Goal: Information Seeking & Learning: Learn about a topic

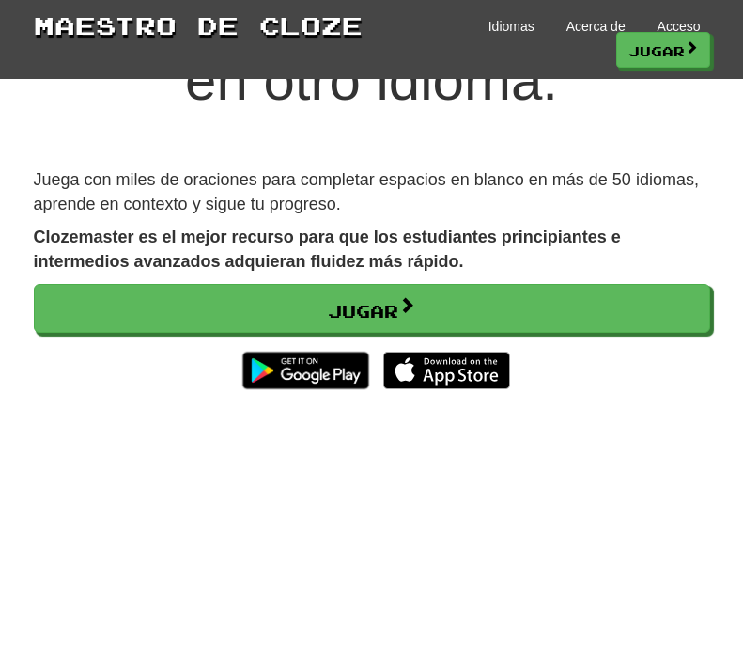
scroll to position [202, 0]
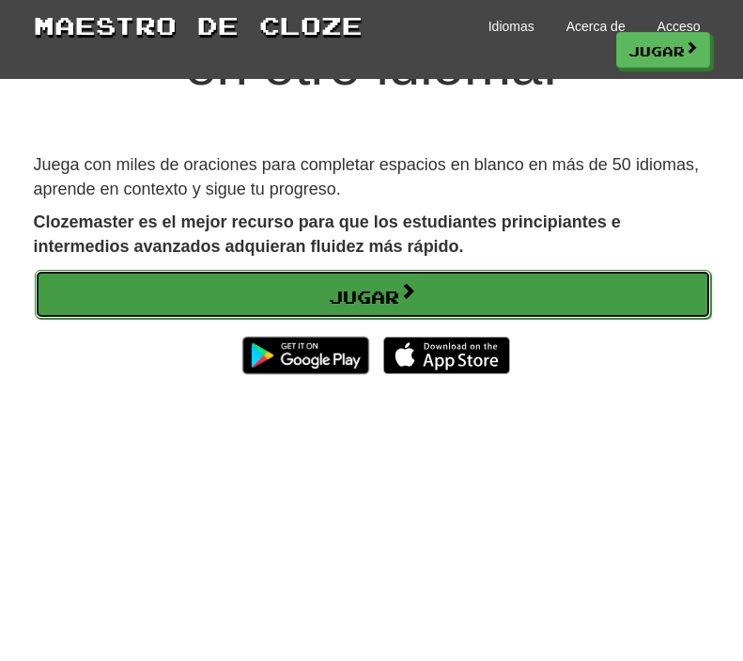
click at [455, 300] on link "Jugar" at bounding box center [373, 294] width 677 height 49
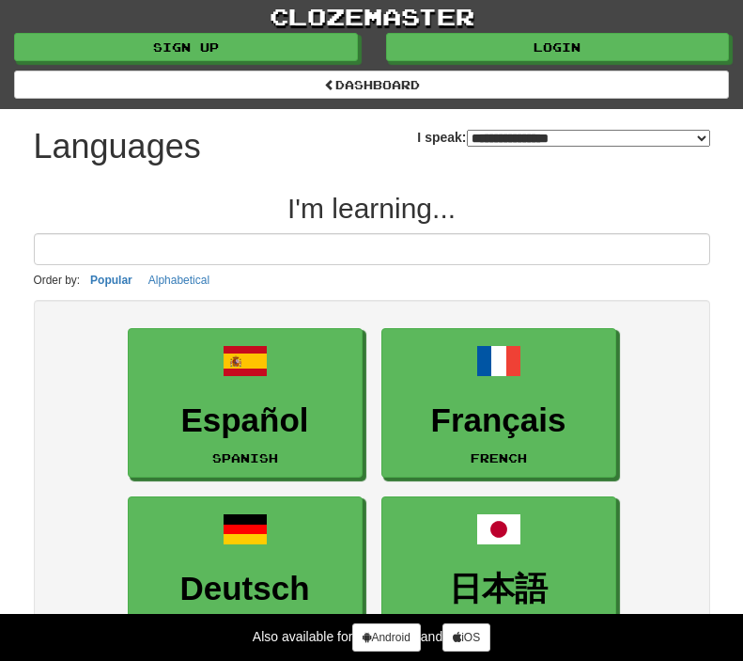
select select "*******"
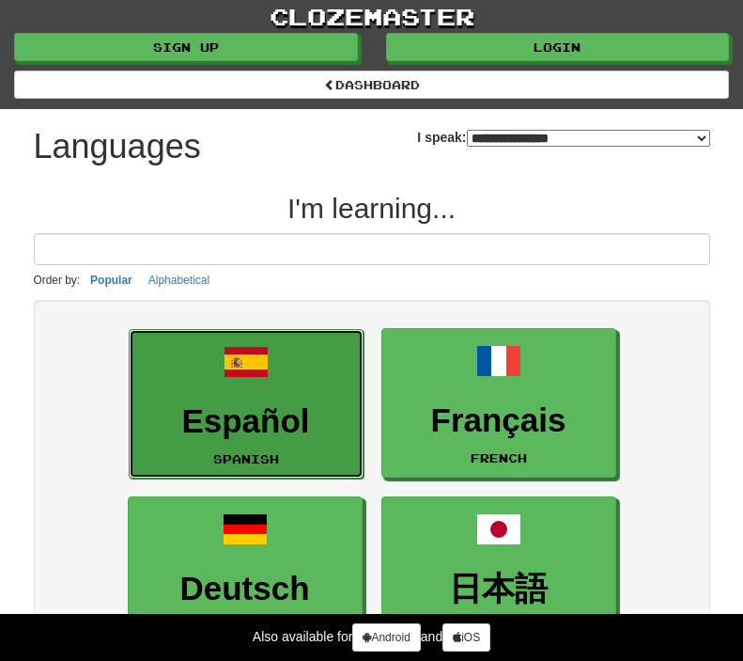
click at [282, 416] on h3 "Español" at bounding box center [246, 421] width 214 height 37
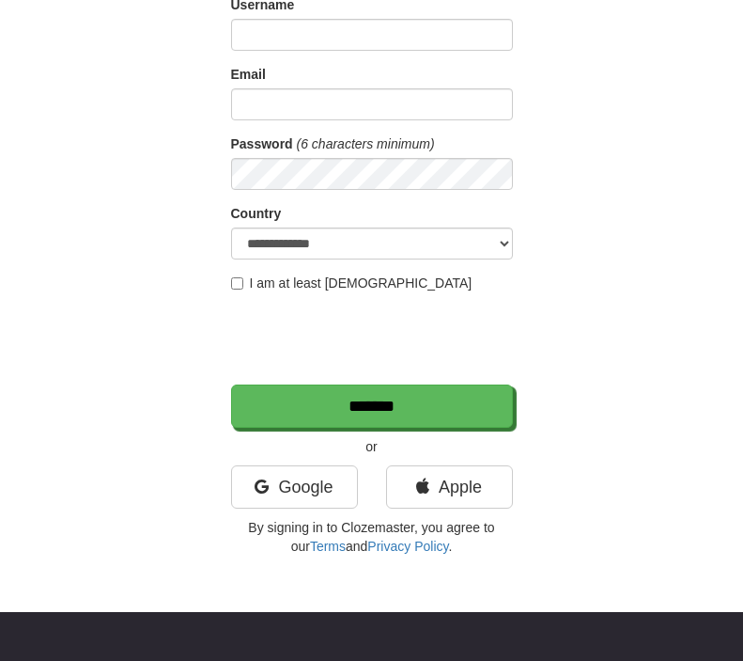
scroll to position [216, 0]
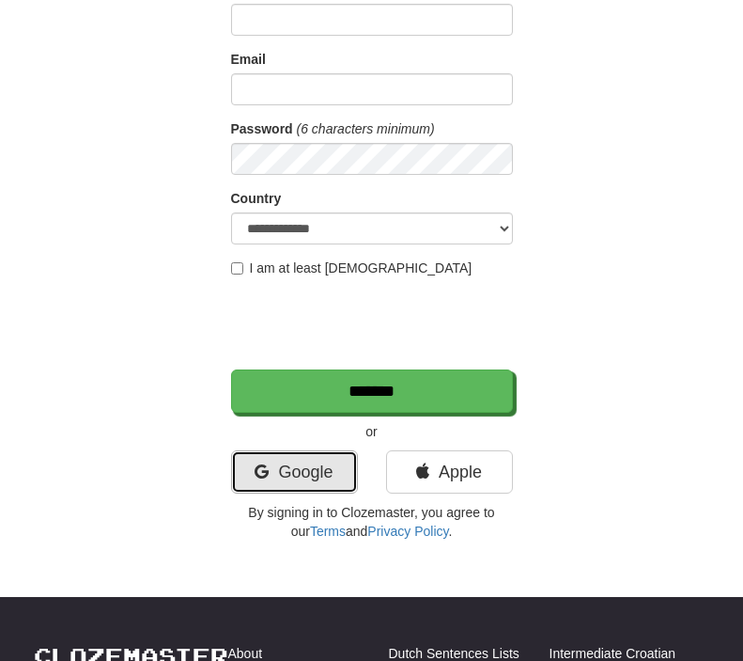
click at [311, 471] on link "Google" at bounding box center [294, 471] width 127 height 43
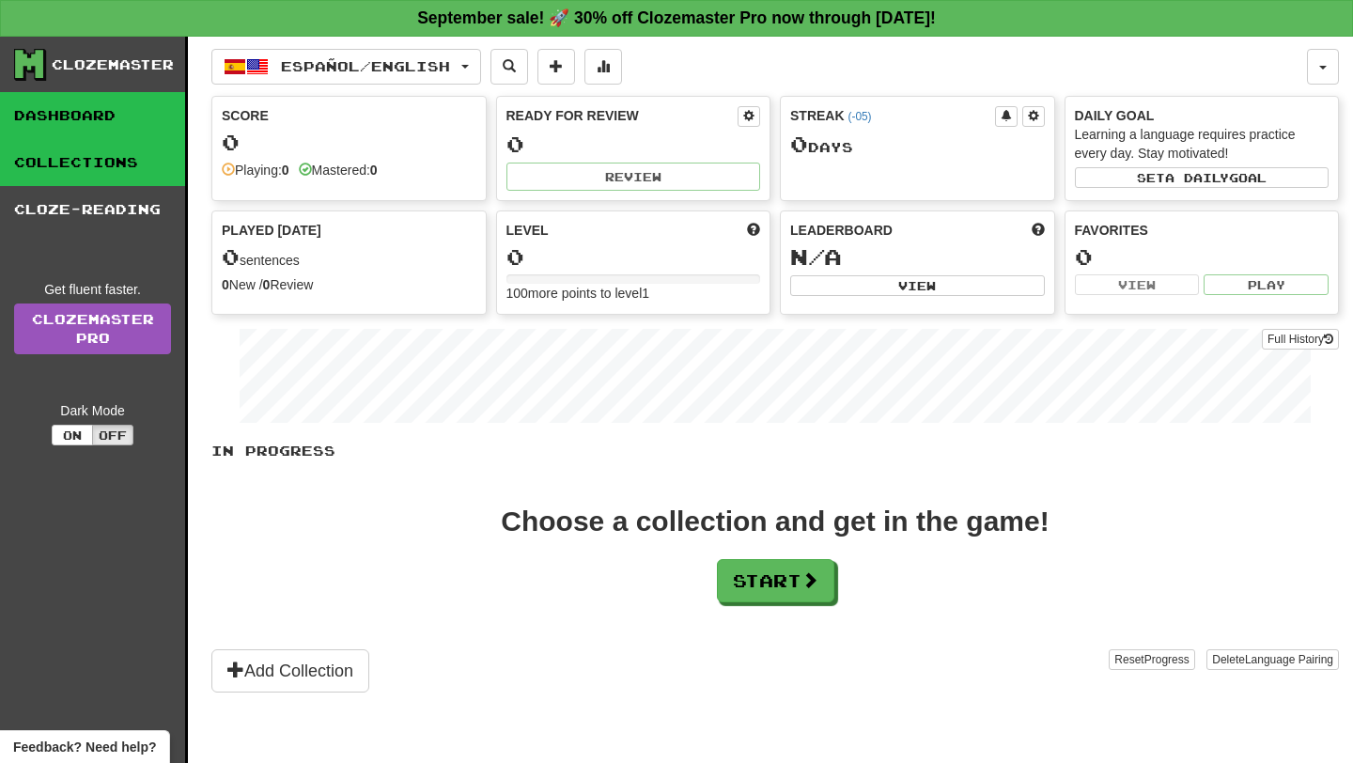
click at [117, 166] on link "Collections" at bounding box center [92, 162] width 185 height 47
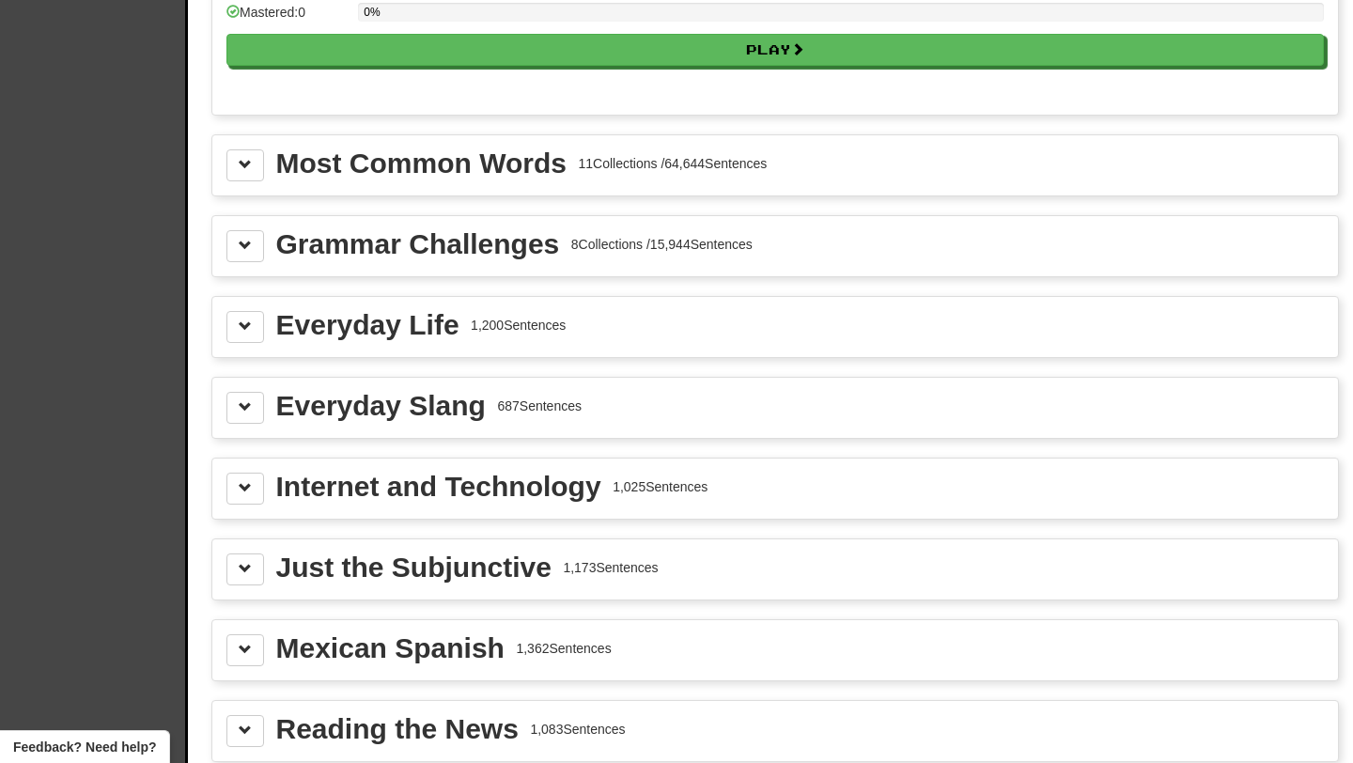
scroll to position [2033, 0]
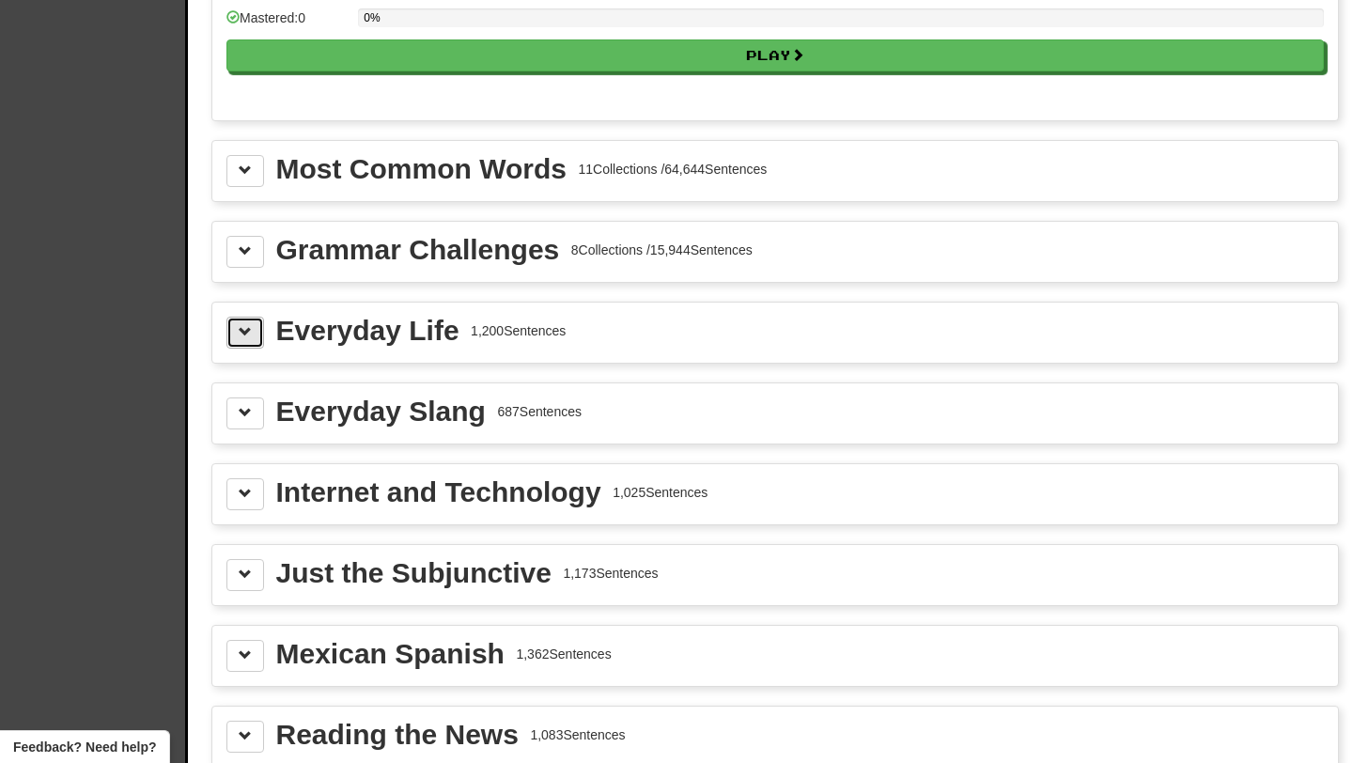
click at [237, 349] on button at bounding box center [245, 333] width 38 height 32
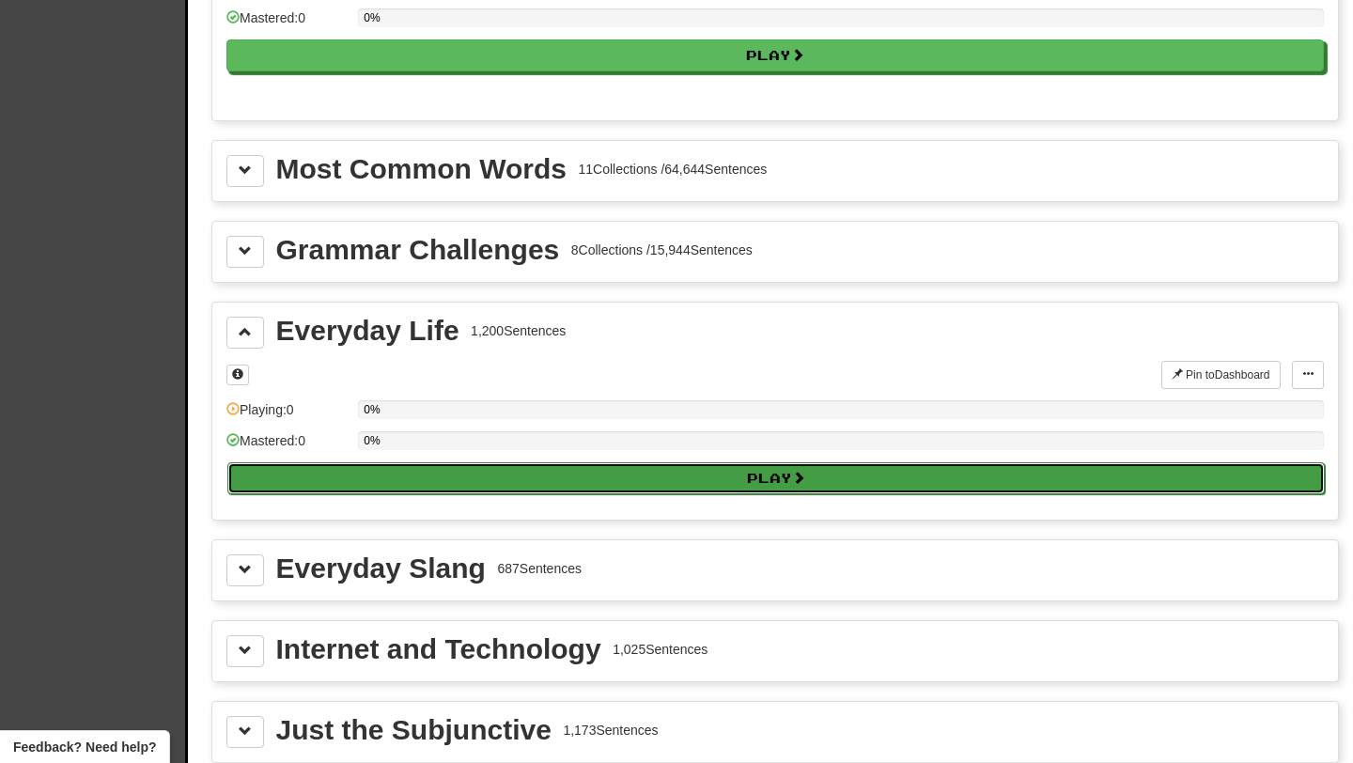
click at [662, 491] on button "Play" at bounding box center [776, 478] width 1098 height 32
select select "**"
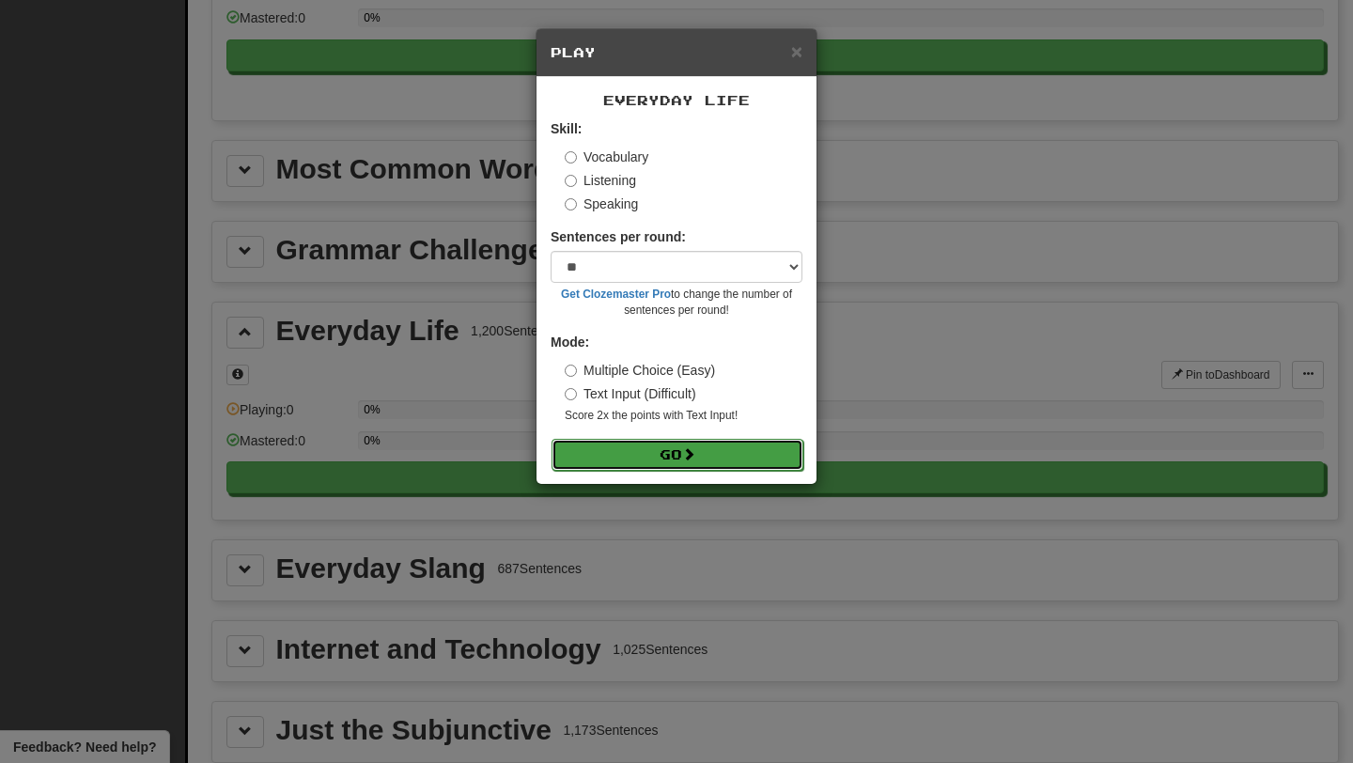
click at [665, 453] on button "Go" at bounding box center [678, 455] width 252 height 32
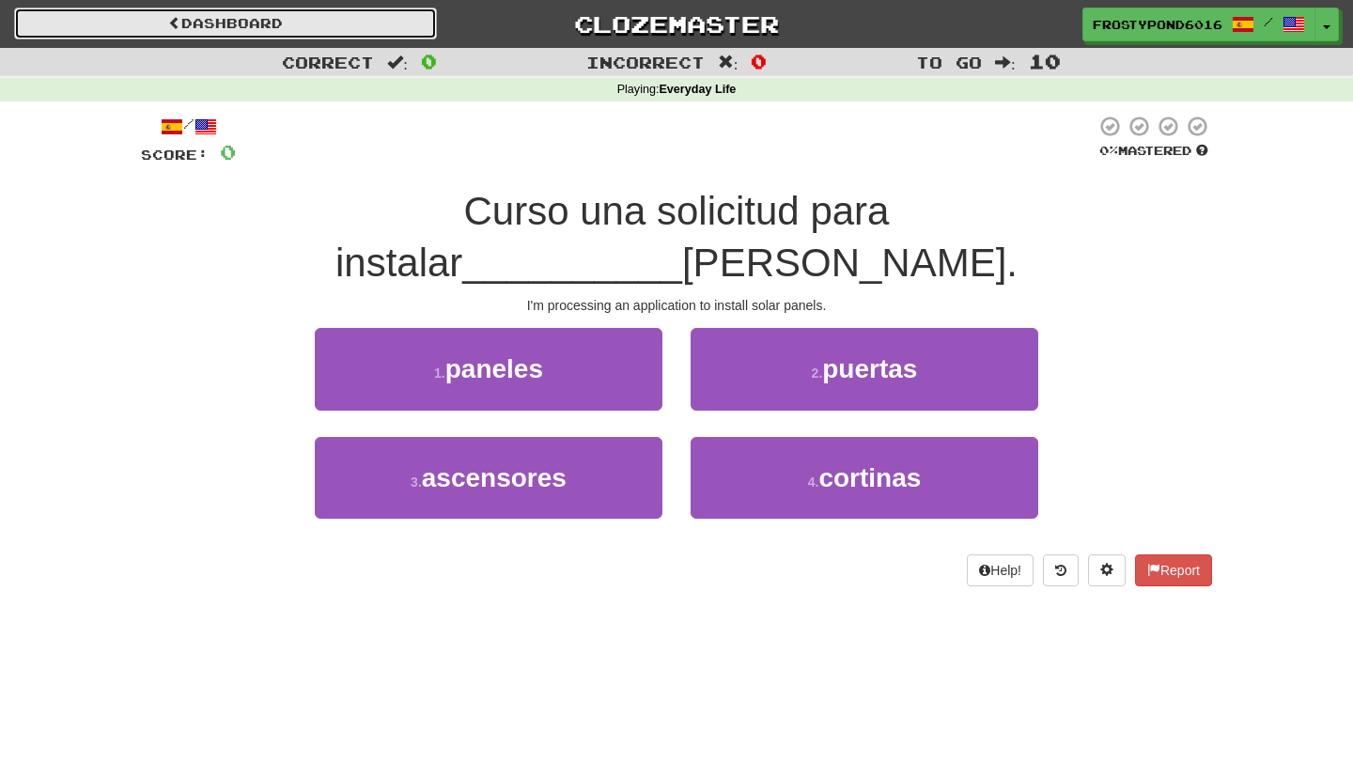
click at [189, 30] on link "Dashboard" at bounding box center [225, 24] width 423 height 32
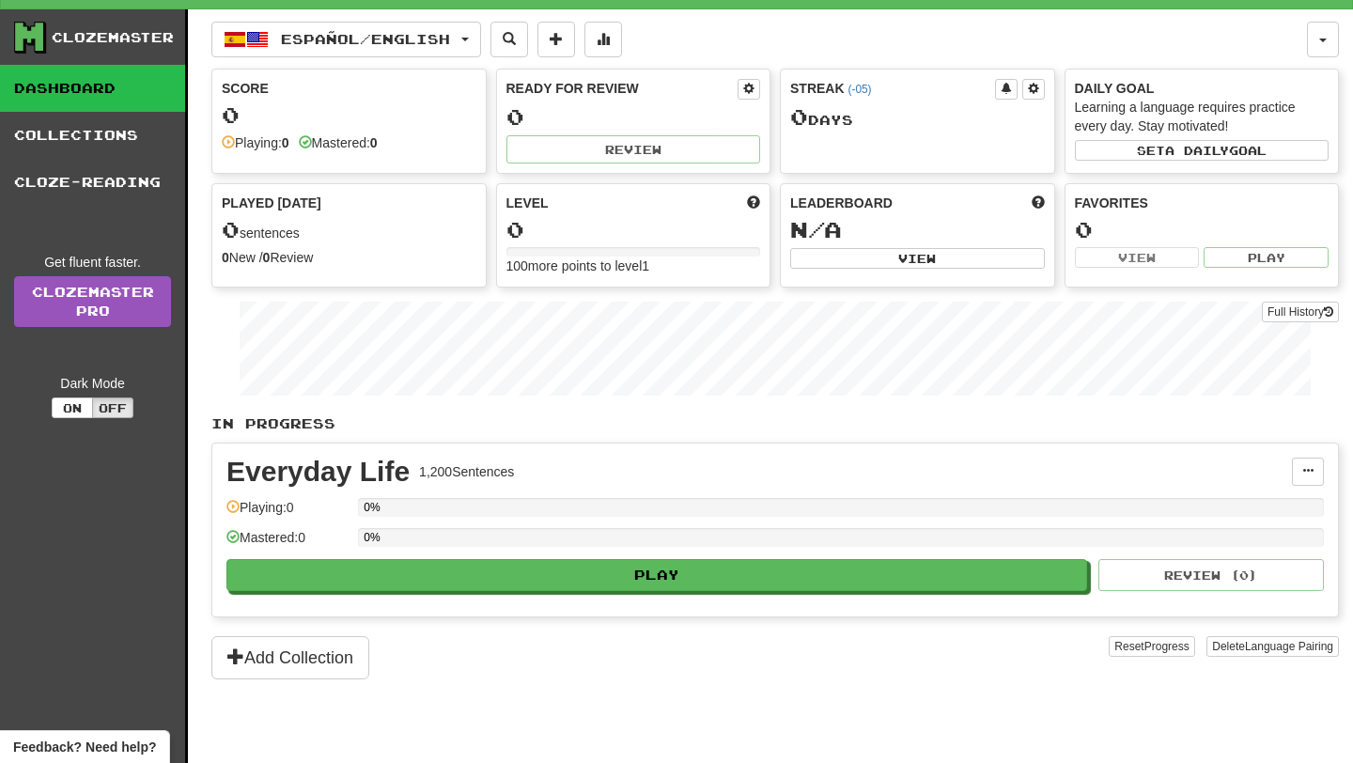
scroll to position [24, 0]
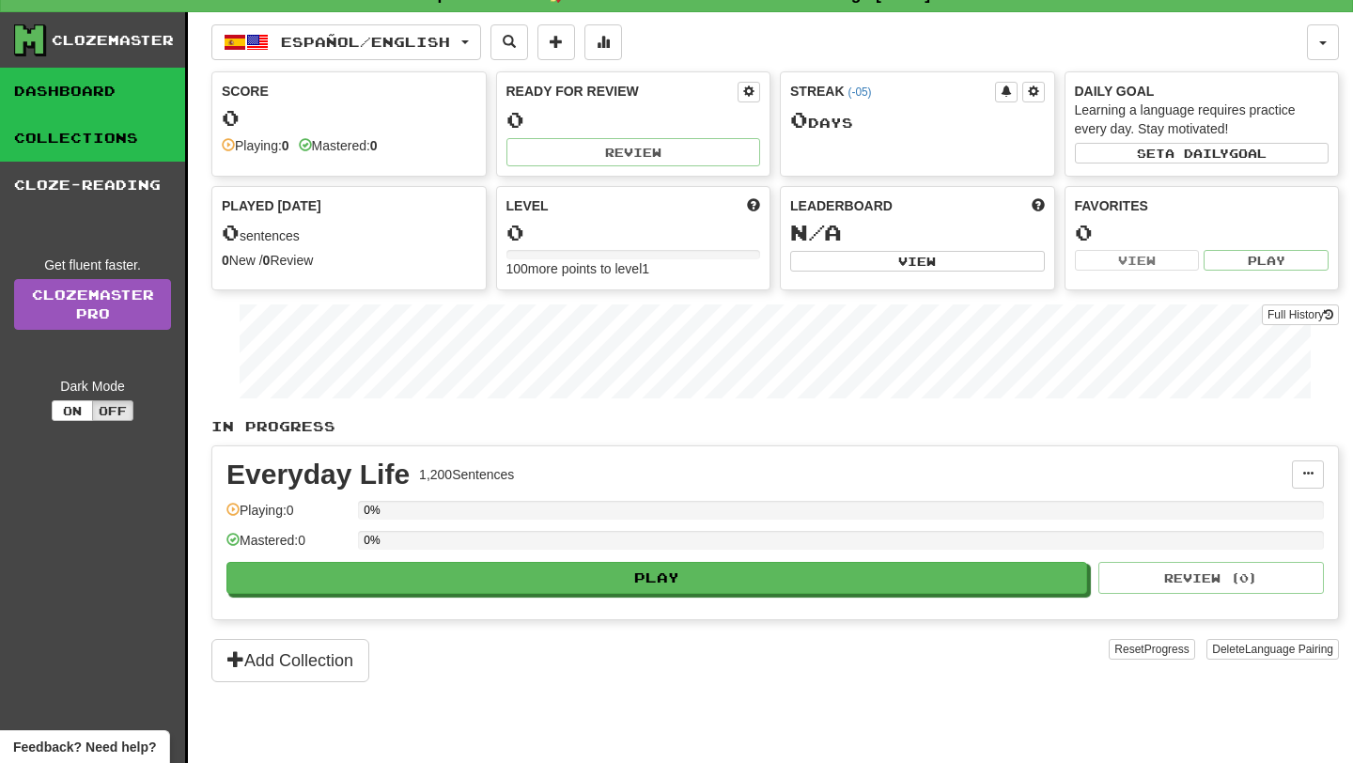
click at [70, 148] on link "Collections" at bounding box center [92, 138] width 185 height 47
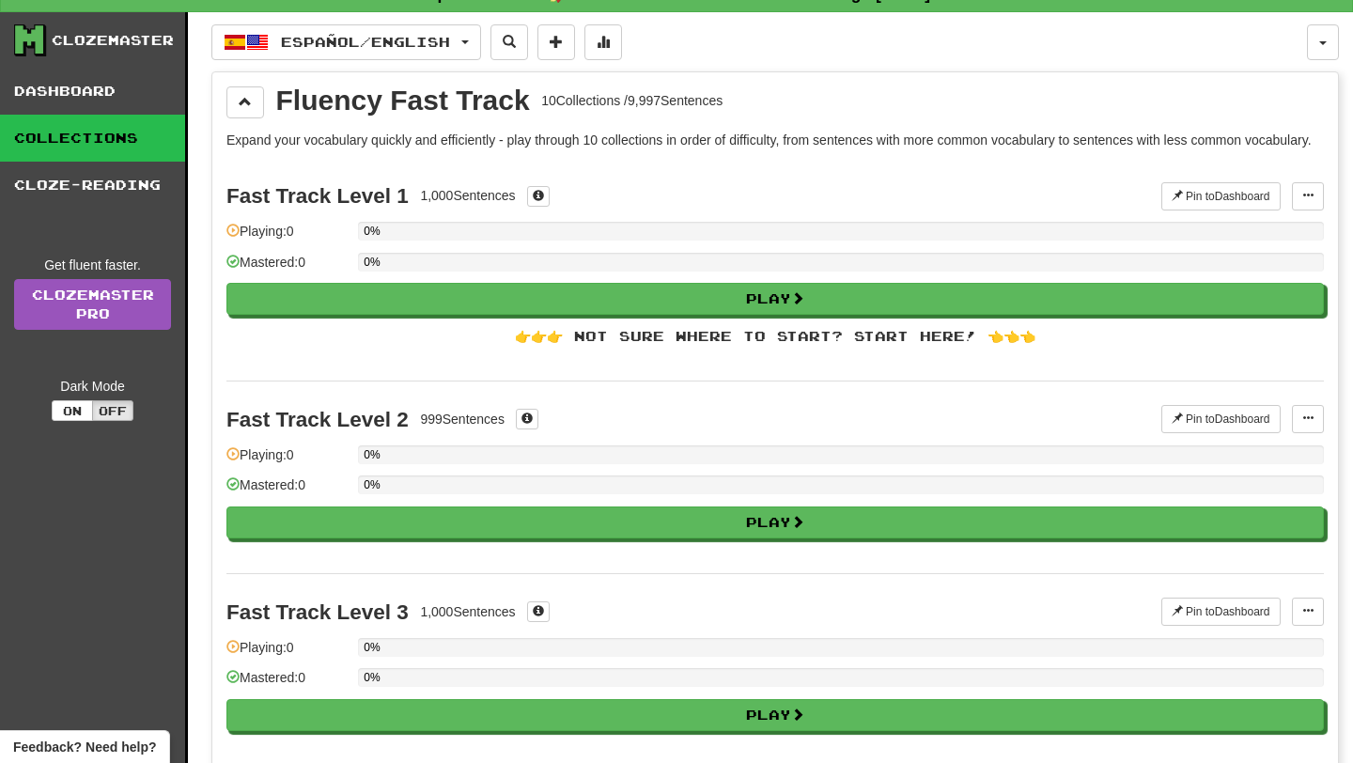
scroll to position [0, 0]
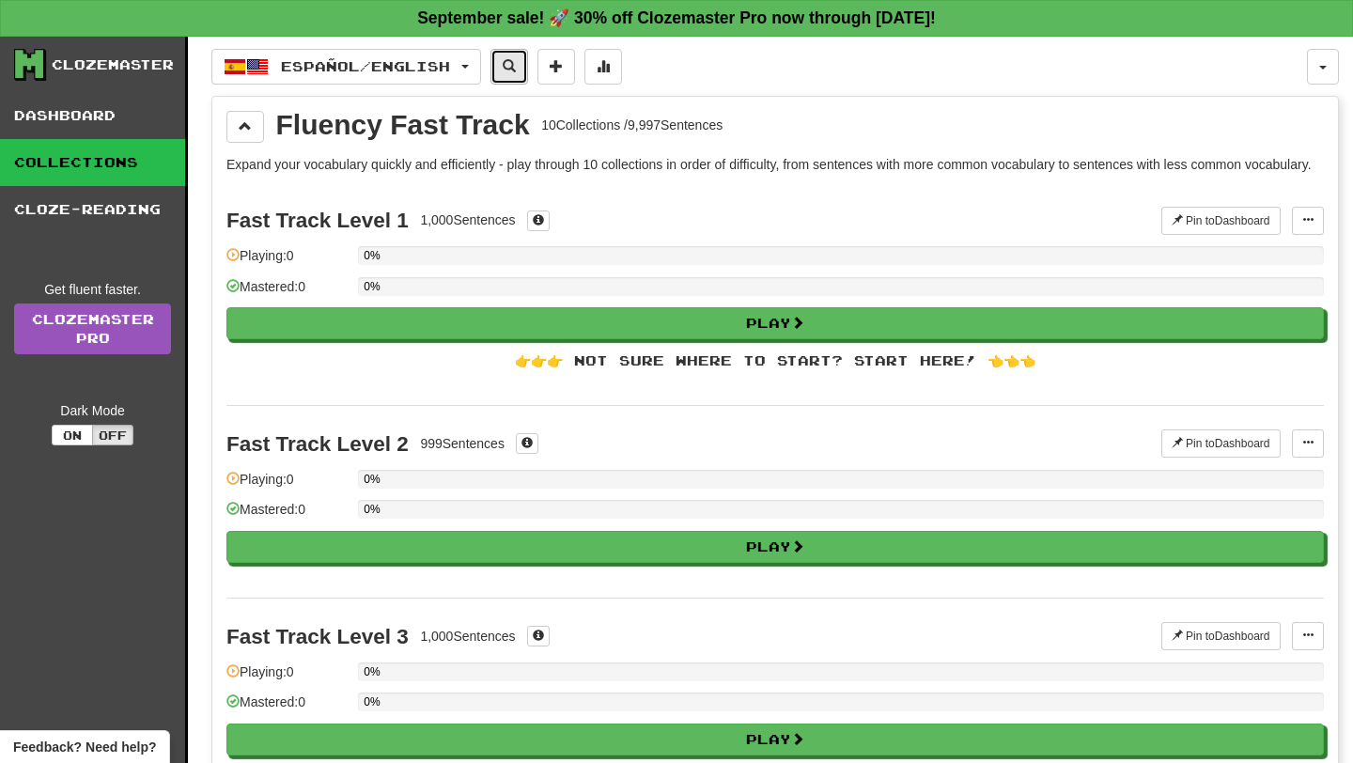
click at [516, 72] on span at bounding box center [509, 65] width 13 height 13
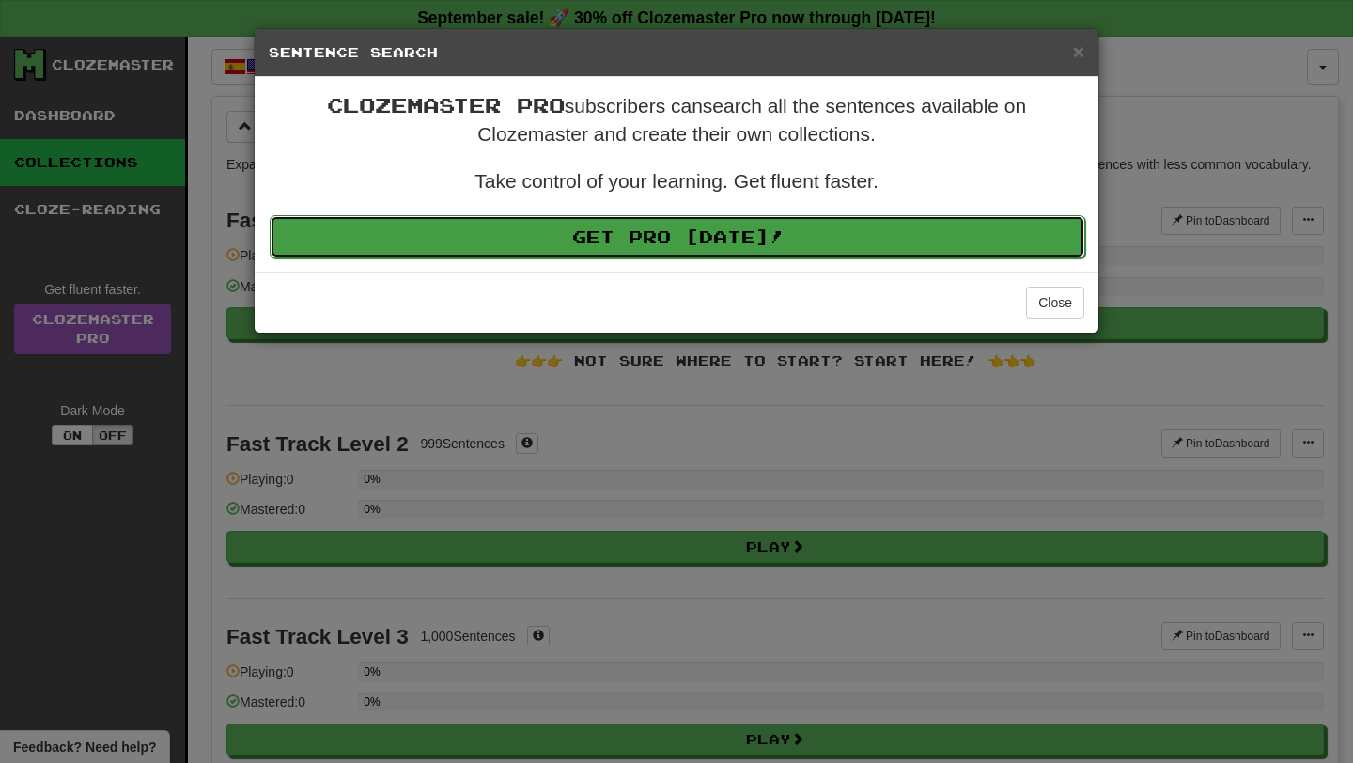
click at [856, 243] on link "Get Pro Today!" at bounding box center [678, 236] width 816 height 43
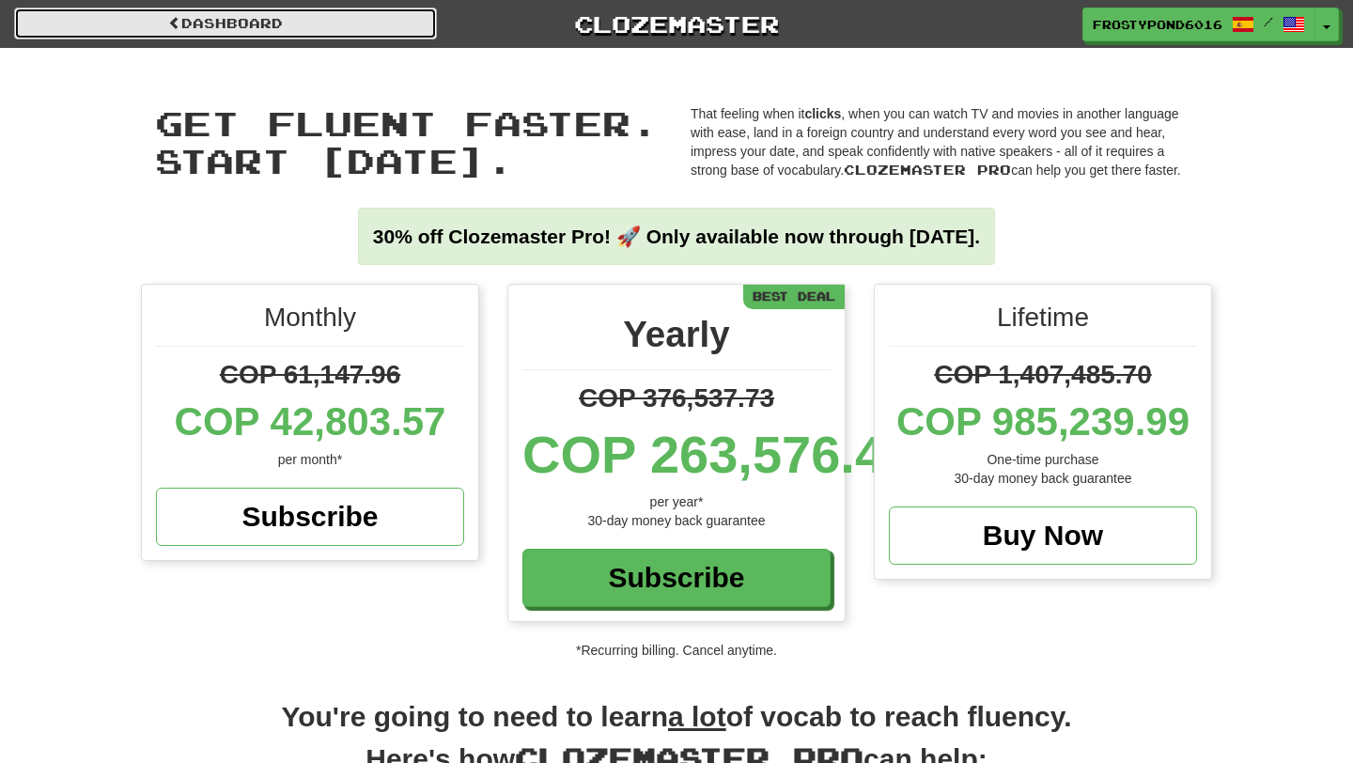
click at [315, 26] on link "Dashboard" at bounding box center [225, 24] width 423 height 32
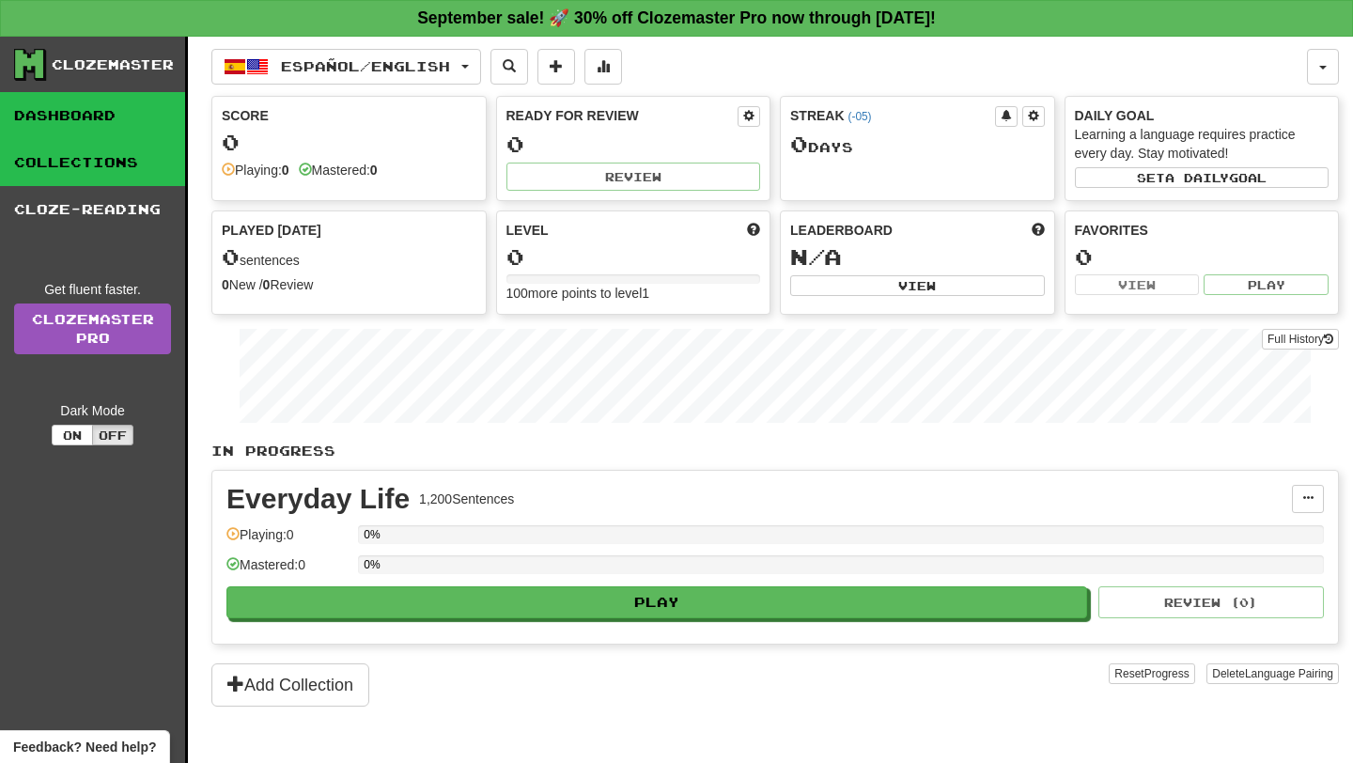
click at [82, 163] on link "Collections" at bounding box center [92, 162] width 185 height 47
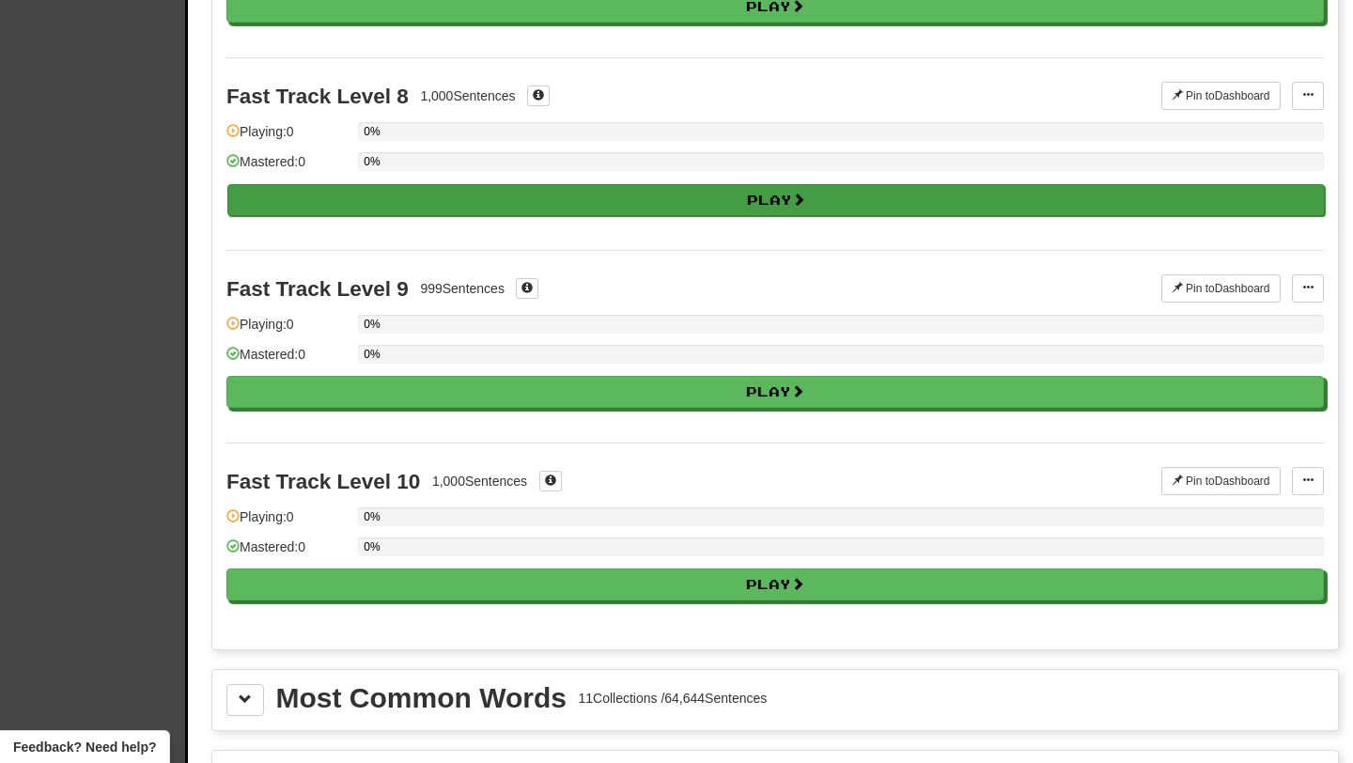
scroll to position [1532, 0]
